Goal: Information Seeking & Learning: Check status

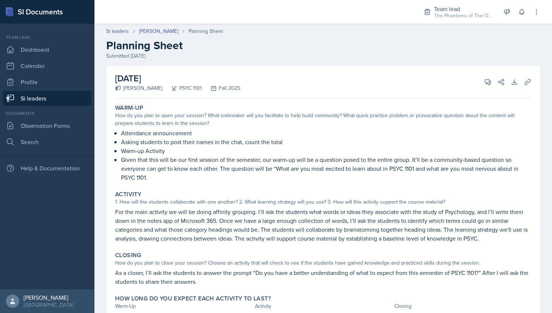
click at [282, 53] on div "Submitted [DATE]" at bounding box center [323, 56] width 434 height 8
click at [48, 51] on link "Dashboard" at bounding box center [47, 49] width 89 height 15
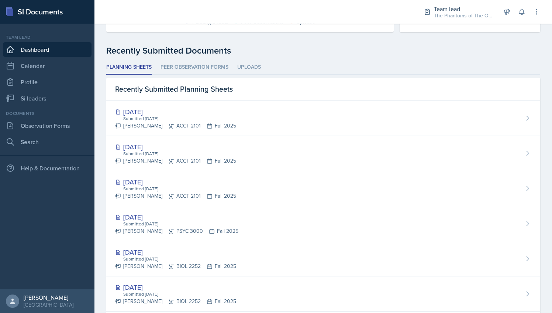
scroll to position [172, 0]
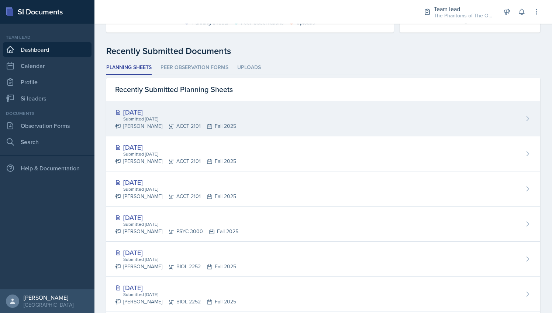
click at [237, 121] on div "[DATE] Submitted [DATE] [PERSON_NAME] ACCT 2101 Fall 2025" at bounding box center [323, 118] width 434 height 35
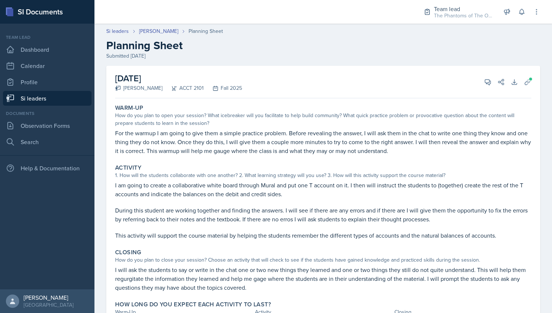
scroll to position [42, 0]
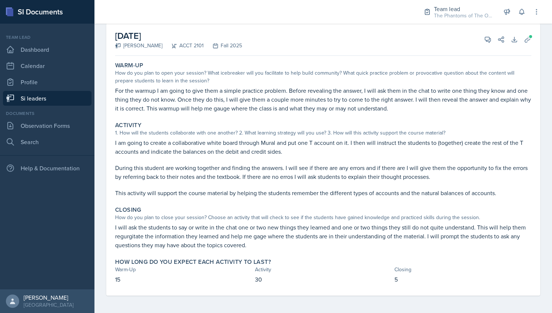
click at [47, 94] on link "Si leaders" at bounding box center [47, 98] width 89 height 15
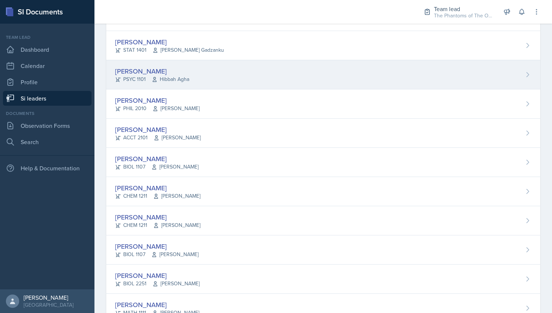
scroll to position [444, 0]
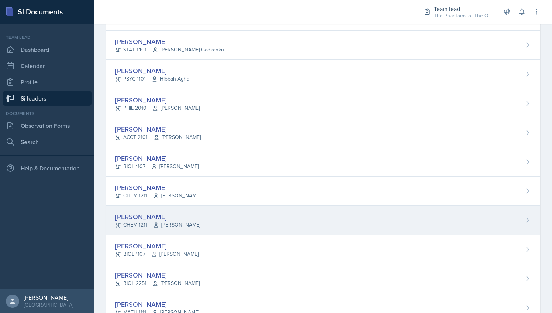
click at [179, 221] on span "[PERSON_NAME]" at bounding box center [176, 225] width 47 height 8
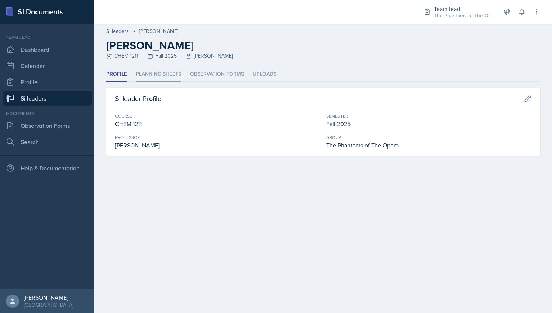
click at [168, 79] on li "Planning Sheets" at bounding box center [158, 74] width 45 height 14
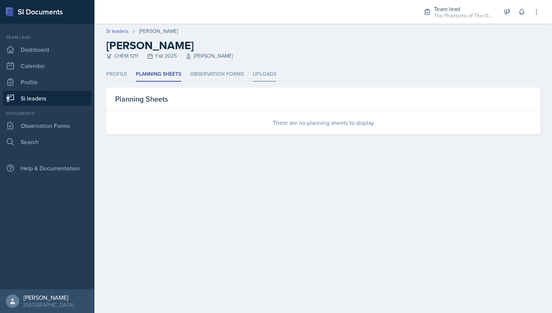
click at [253, 73] on li "Uploads" at bounding box center [265, 74] width 24 height 14
click at [113, 70] on li "Profile" at bounding box center [116, 74] width 21 height 14
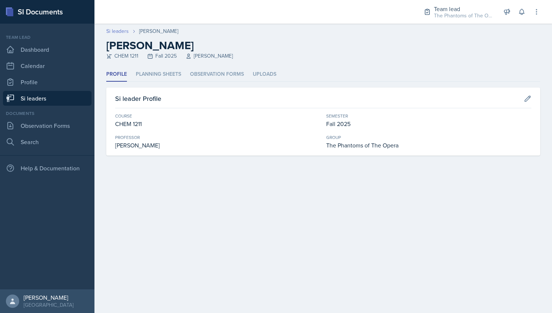
click at [122, 33] on link "Si leaders" at bounding box center [117, 31] width 23 height 8
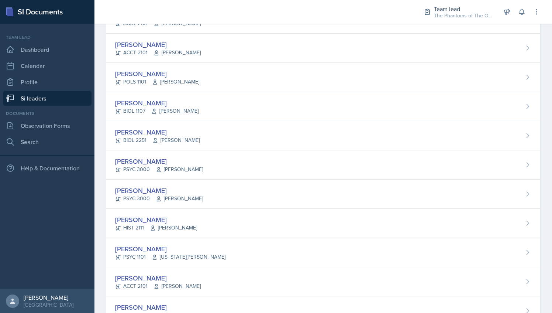
scroll to position [148, 0]
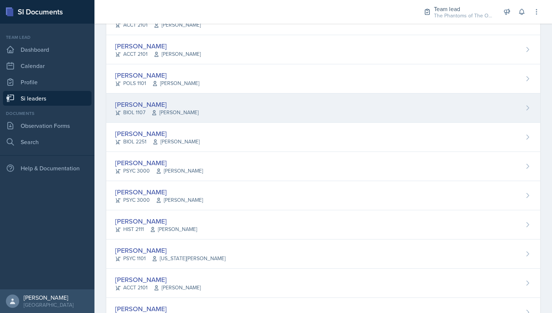
click at [182, 119] on div "[PERSON_NAME] BIOL 1107 [PERSON_NAME]" at bounding box center [323, 107] width 434 height 29
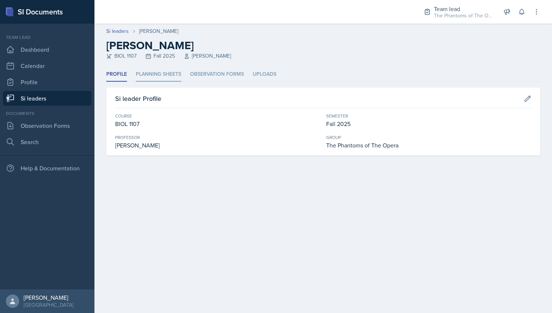
click at [164, 81] on li "Planning Sheets" at bounding box center [158, 74] width 45 height 14
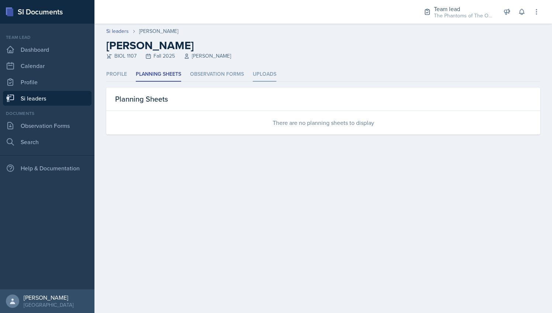
click at [264, 69] on li "Uploads" at bounding box center [265, 74] width 24 height 14
click at [121, 73] on li "Profile" at bounding box center [116, 74] width 21 height 14
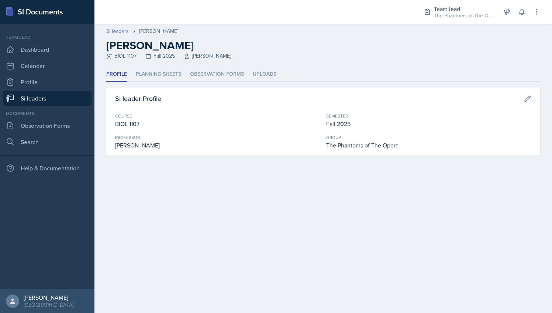
click at [121, 33] on link "Si leaders" at bounding box center [117, 31] width 23 height 8
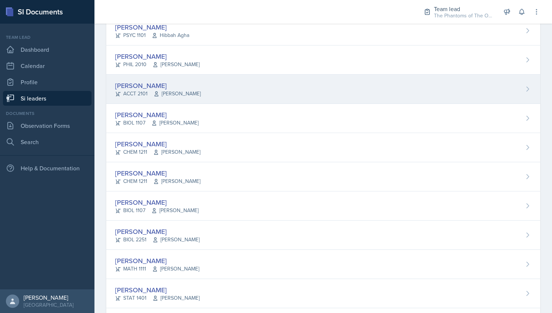
scroll to position [489, 0]
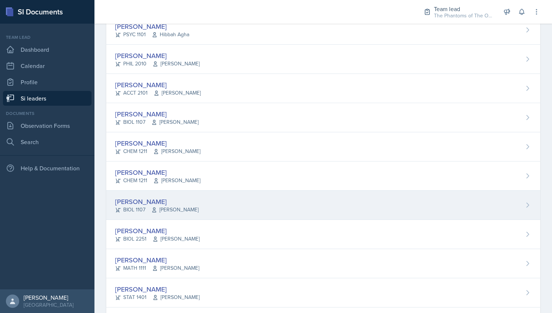
click at [163, 200] on div "[PERSON_NAME]" at bounding box center [156, 201] width 83 height 10
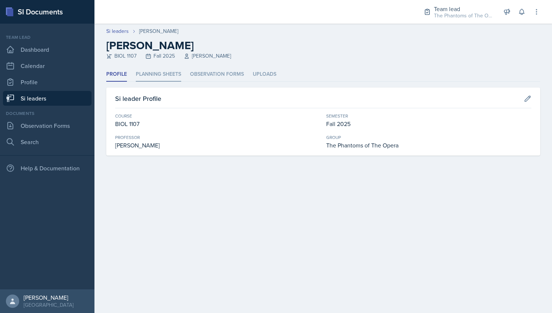
click at [154, 76] on li "Planning Sheets" at bounding box center [158, 74] width 45 height 14
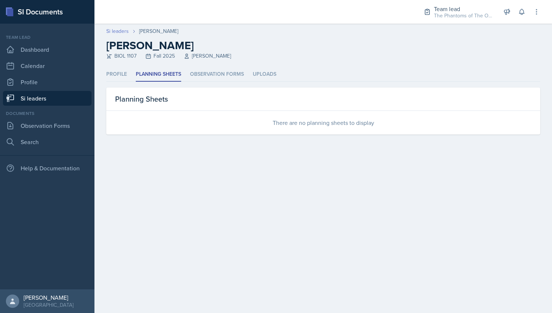
click at [123, 29] on link "Si leaders" at bounding box center [117, 31] width 23 height 8
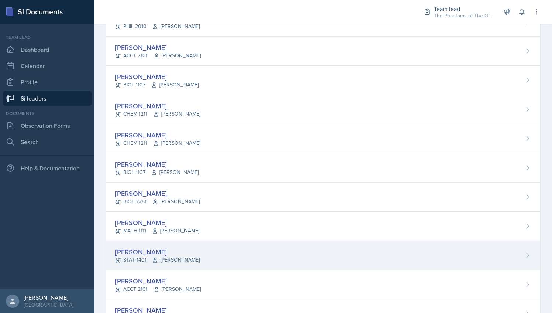
scroll to position [526, 0]
click at [142, 255] on div "STAT 1401 [PERSON_NAME]" at bounding box center [157, 259] width 85 height 8
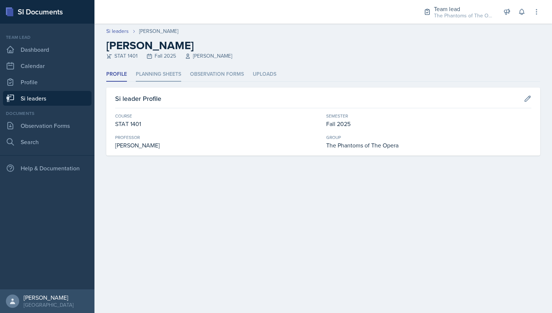
click at [153, 76] on li "Planning Sheets" at bounding box center [158, 74] width 45 height 14
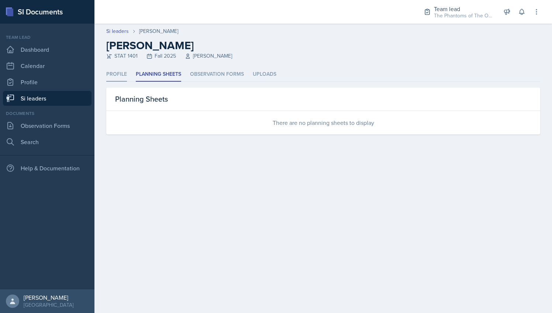
click at [118, 76] on li "Profile" at bounding box center [116, 74] width 21 height 14
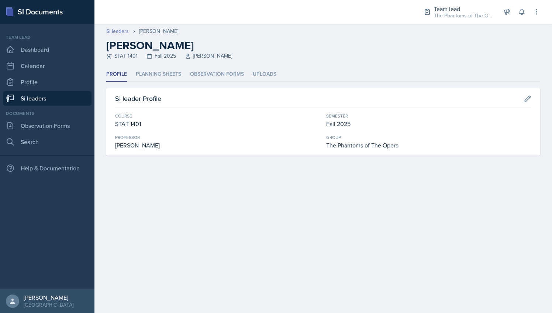
click at [125, 31] on link "Si leaders" at bounding box center [117, 31] width 23 height 8
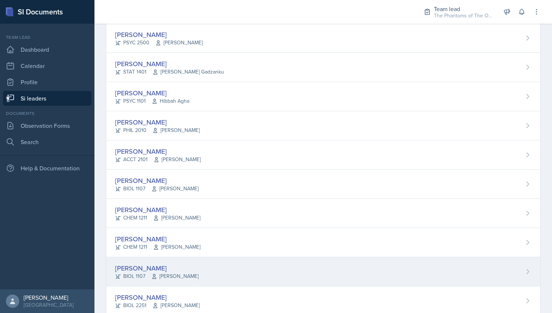
scroll to position [415, 0]
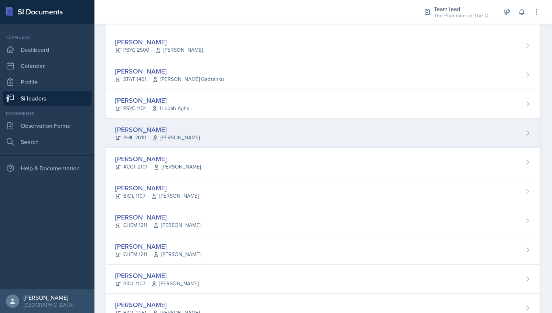
click at [158, 135] on icon at bounding box center [155, 138] width 6 height 6
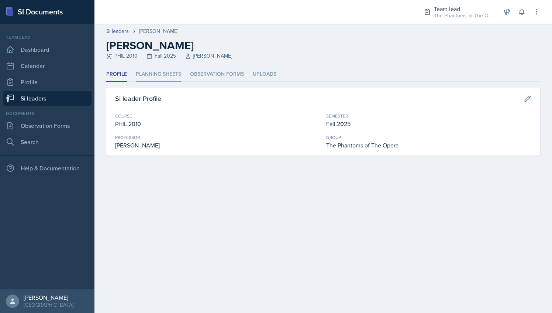
click at [149, 76] on li "Planning Sheets" at bounding box center [158, 74] width 45 height 14
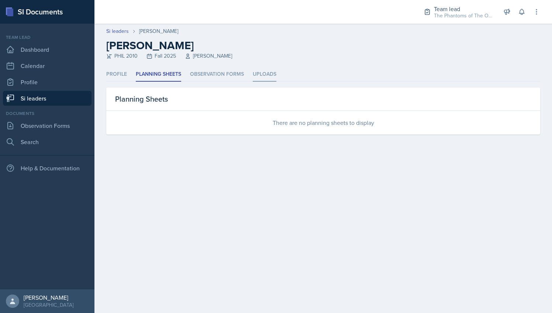
click at [259, 73] on li "Uploads" at bounding box center [265, 74] width 24 height 14
click at [120, 67] on header "Si leaders [PERSON_NAME] [PERSON_NAME] PHIL 2010 Fall 2025 [PERSON_NAME]" at bounding box center [323, 46] width 458 height 44
click at [120, 75] on li "Profile" at bounding box center [116, 74] width 21 height 14
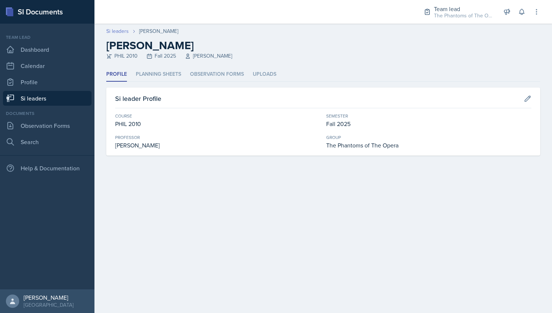
click at [123, 31] on link "Si leaders" at bounding box center [117, 31] width 23 height 8
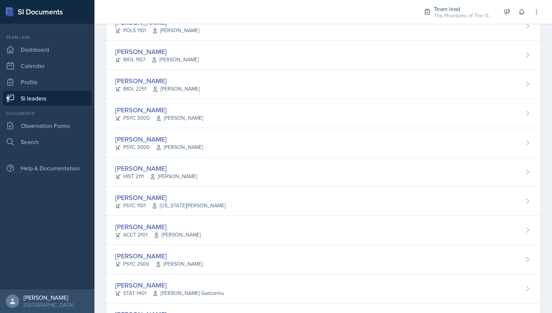
scroll to position [203, 0]
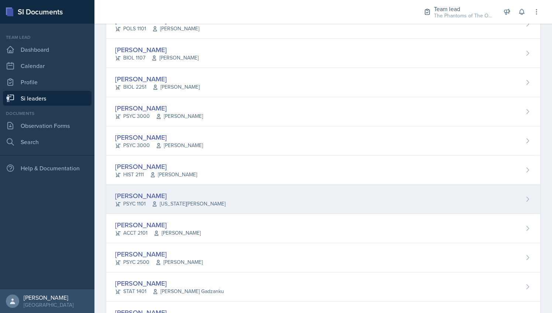
click at [187, 195] on div "[PERSON_NAME]" at bounding box center [170, 195] width 110 height 10
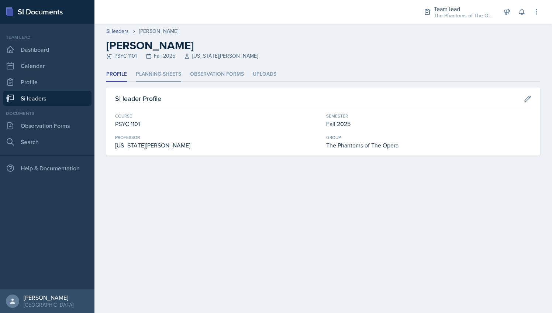
click at [159, 74] on li "Planning Sheets" at bounding box center [158, 74] width 45 height 14
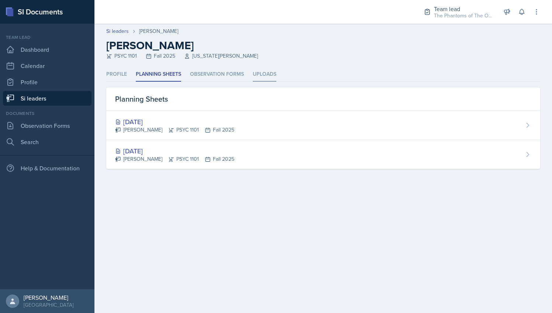
click at [261, 77] on li "Uploads" at bounding box center [265, 74] width 24 height 14
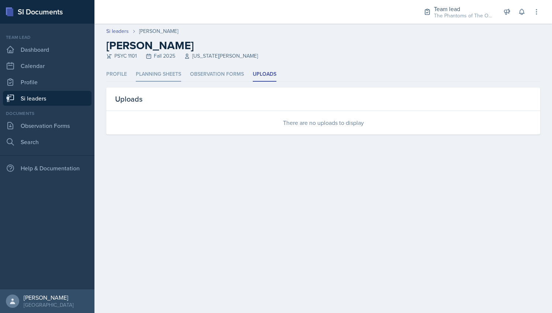
click at [158, 72] on li "Planning Sheets" at bounding box center [158, 74] width 45 height 14
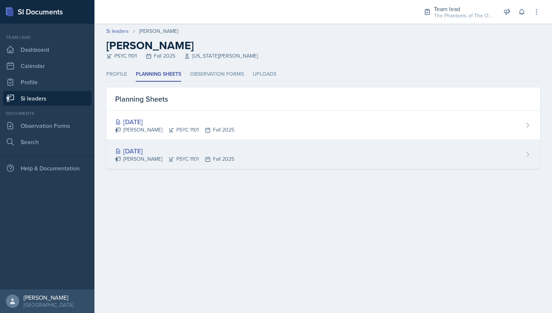
click at [175, 151] on div "[DATE]" at bounding box center [174, 151] width 119 height 10
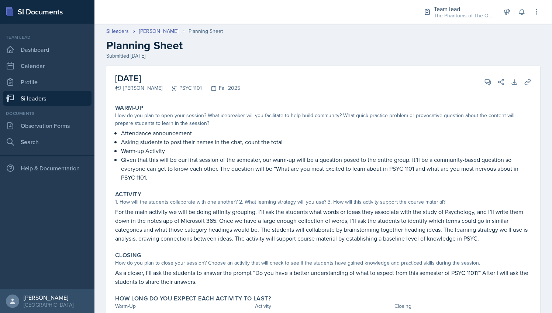
scroll to position [37, 0]
